Goal: Feedback & Contribution: Submit feedback/report problem

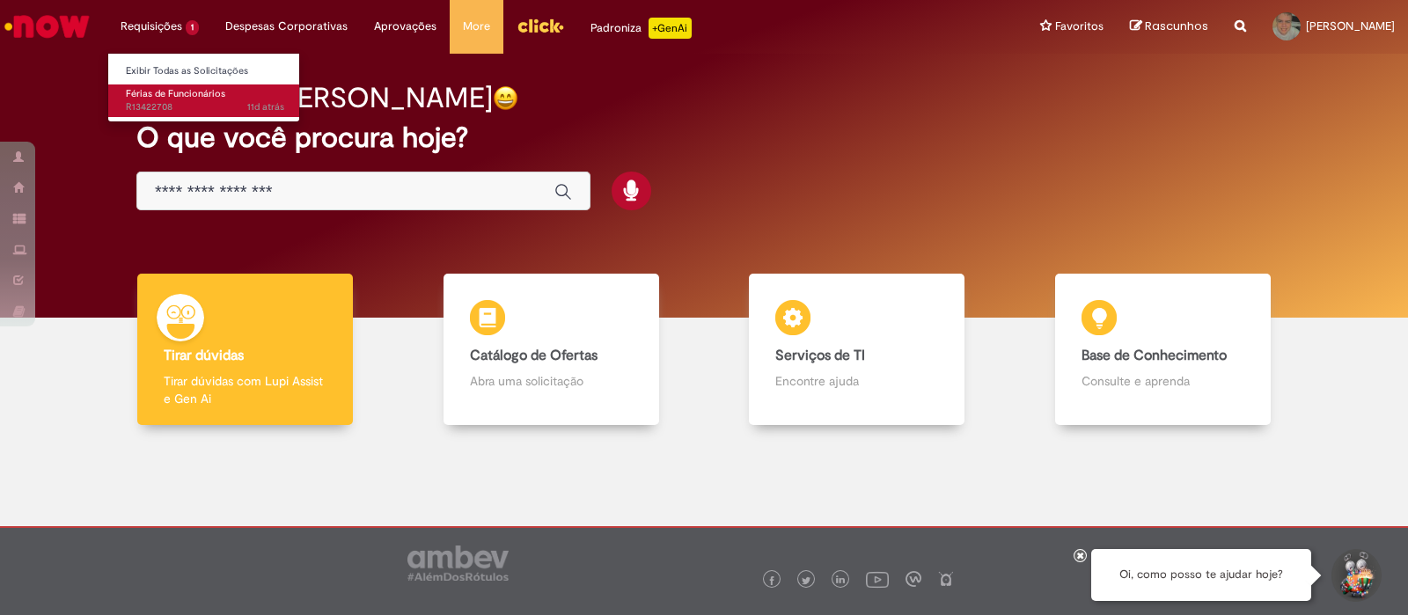
click at [187, 94] on span "Férias de Funcionários" at bounding box center [175, 93] width 99 height 13
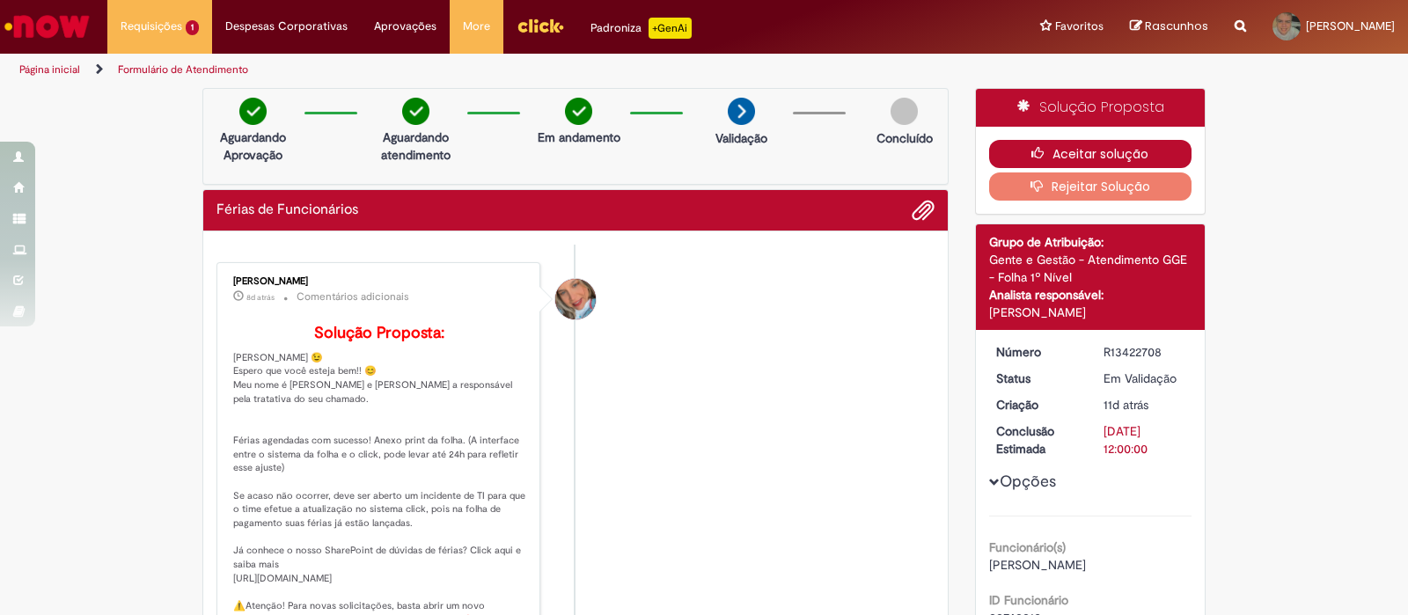
click at [1040, 151] on icon "button" at bounding box center [1042, 153] width 21 height 12
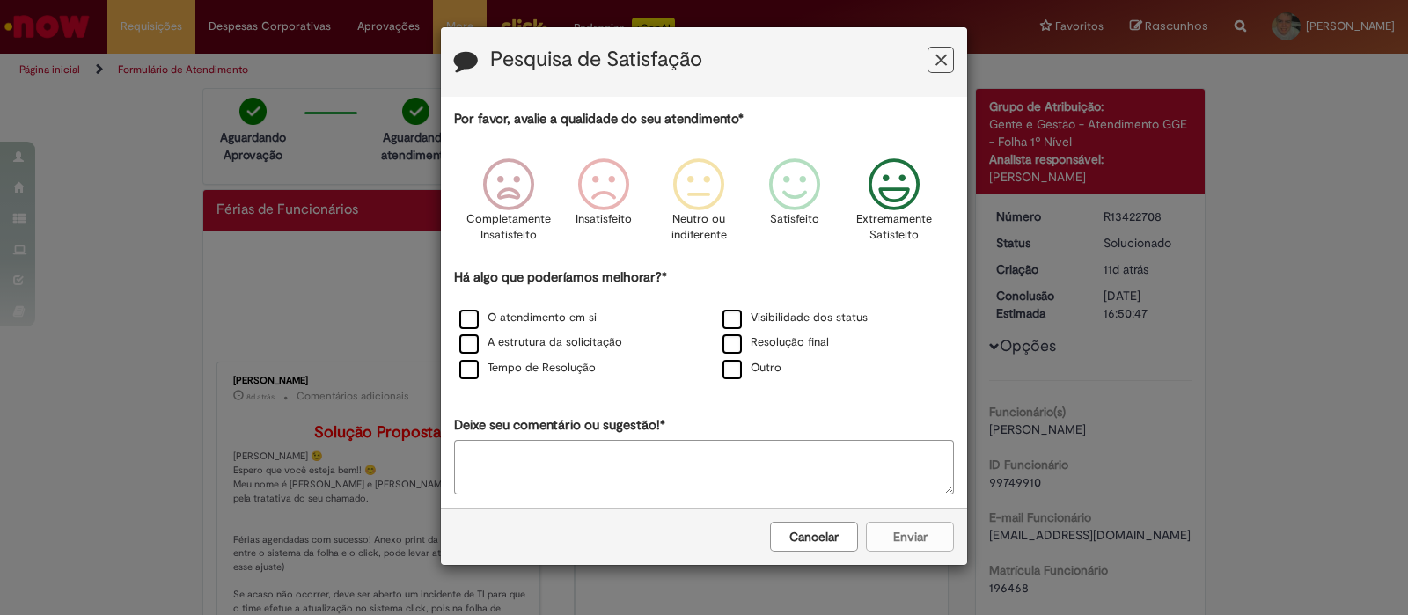
click at [904, 188] on icon "Feedback" at bounding box center [895, 184] width 66 height 53
click at [516, 315] on label "O atendimento em si" at bounding box center [527, 318] width 137 height 17
click at [527, 357] on div "Tempo de Resolução" at bounding box center [572, 370] width 263 height 26
click at [456, 375] on div "Tempo de Resolução" at bounding box center [573, 369] width 260 height 22
click at [464, 372] on label "Tempo de Resolução" at bounding box center [527, 368] width 136 height 17
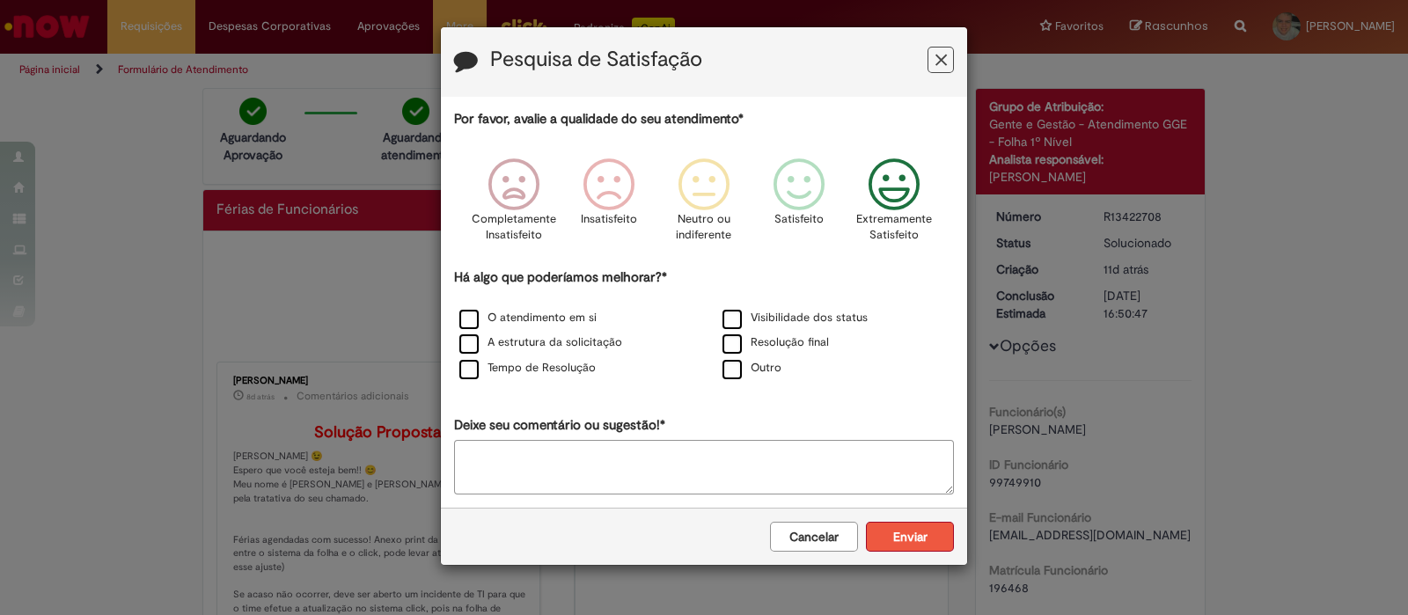
click at [923, 526] on button "Enviar" at bounding box center [910, 537] width 88 height 30
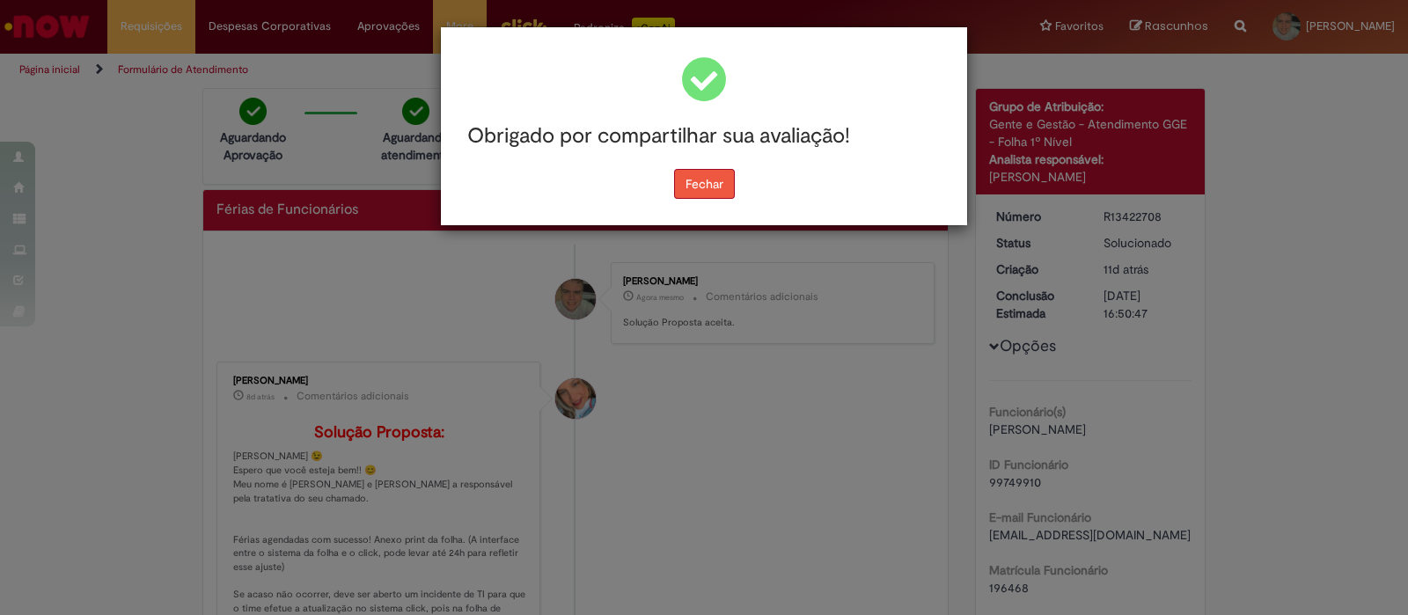
click at [700, 177] on button "Fechar" at bounding box center [704, 184] width 61 height 30
